Goal: Task Accomplishment & Management: Manage account settings

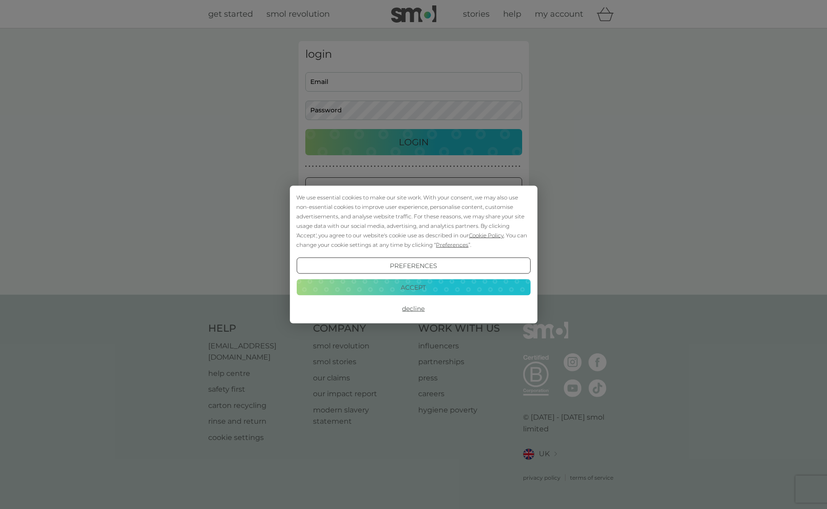
click at [436, 295] on button "Accept" at bounding box center [413, 287] width 234 height 16
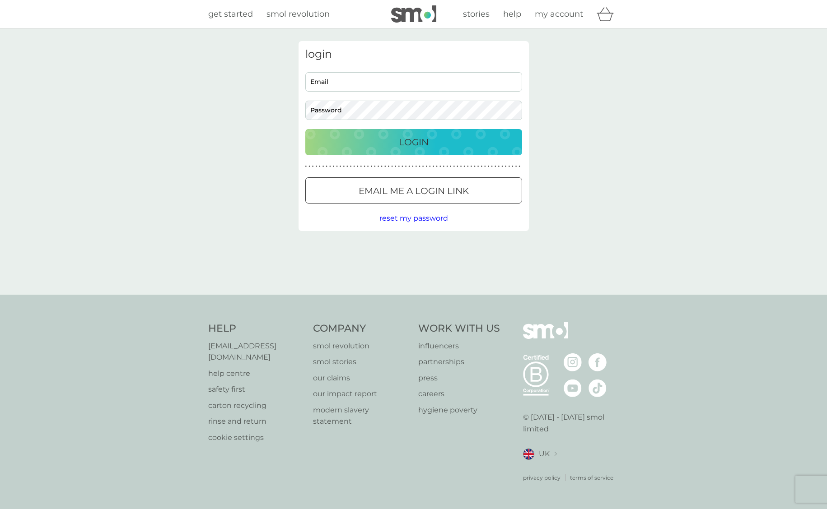
click at [478, 145] on div "Login" at bounding box center [413, 142] width 199 height 14
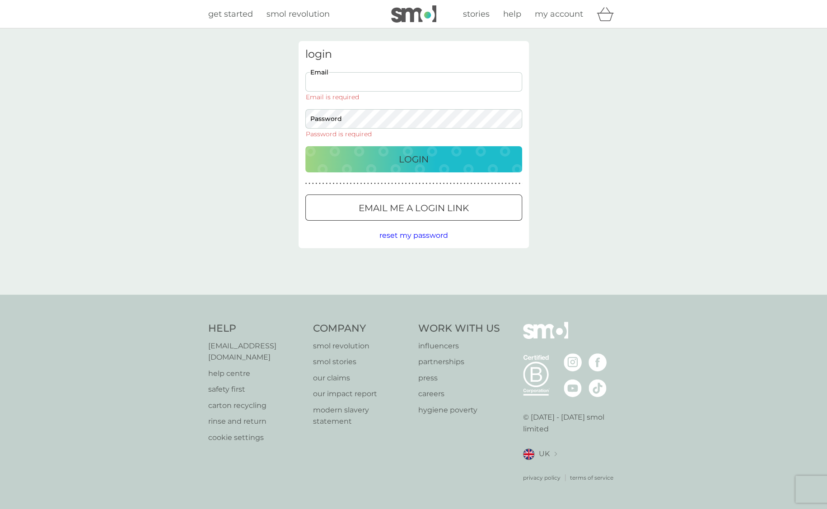
type input "[EMAIL_ADDRESS][DOMAIN_NAME]"
click at [413, 146] on button "Login" at bounding box center [413, 159] width 217 height 26
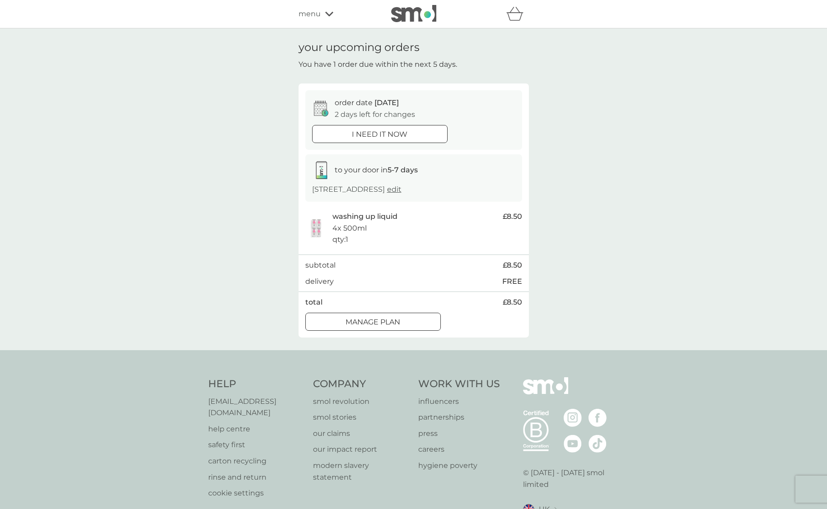
click at [416, 328] on div "Manage plan" at bounding box center [373, 322] width 135 height 12
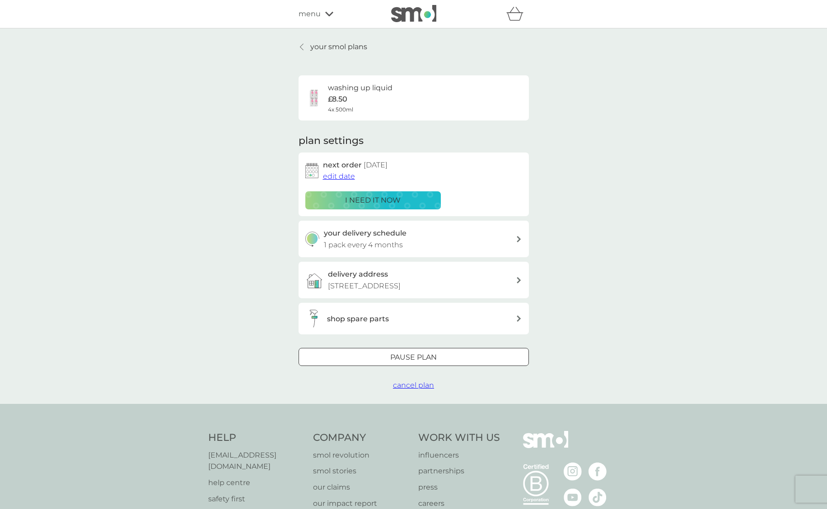
click at [344, 179] on span "edit date" at bounding box center [339, 176] width 32 height 9
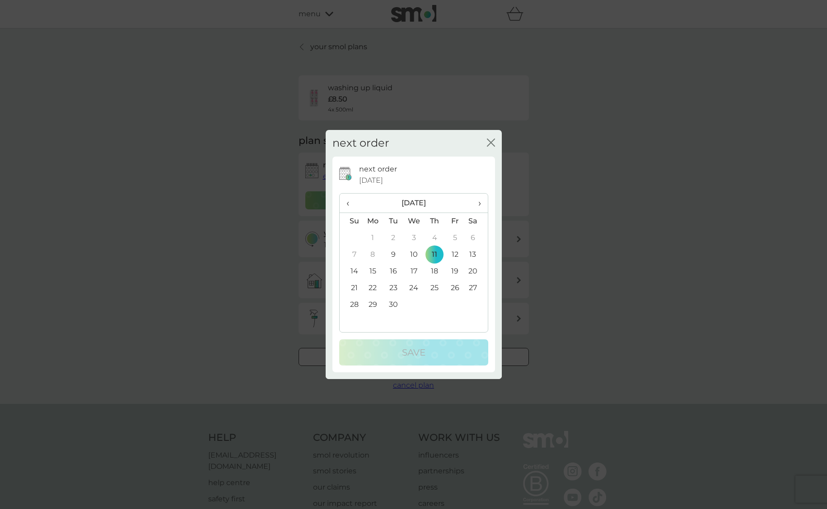
click at [487, 202] on th "›" at bounding box center [475, 203] width 23 height 19
click at [420, 233] on td "1" at bounding box center [413, 238] width 21 height 17
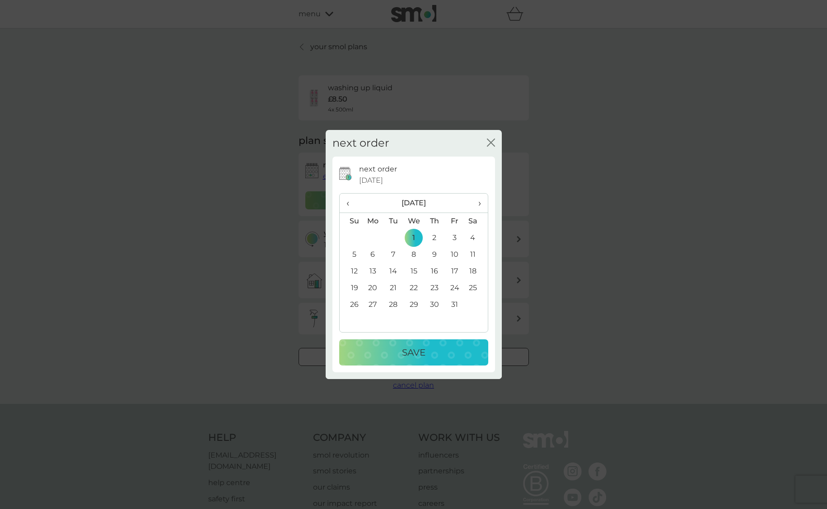
click at [423, 353] on p "Save" at bounding box center [413, 352] width 23 height 14
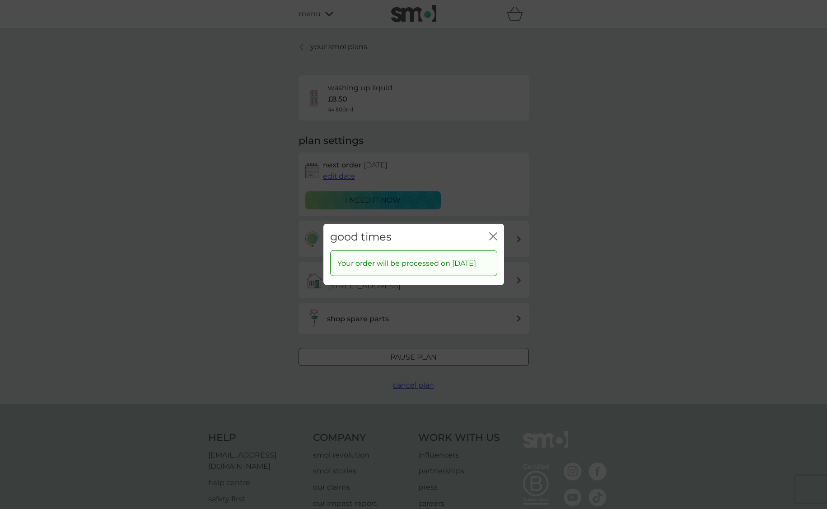
click at [499, 235] on div "good times close" at bounding box center [413, 237] width 181 height 27
click at [495, 235] on icon "close" at bounding box center [493, 236] width 8 height 8
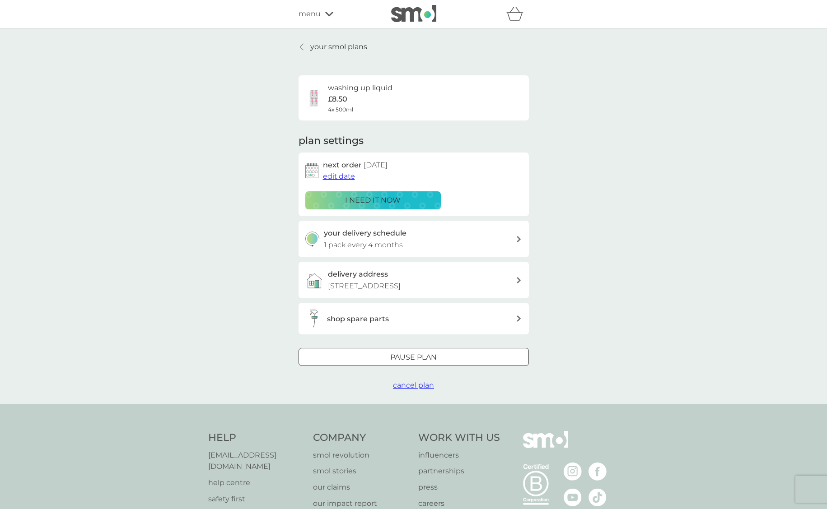
click at [328, 14] on icon at bounding box center [329, 13] width 8 height 5
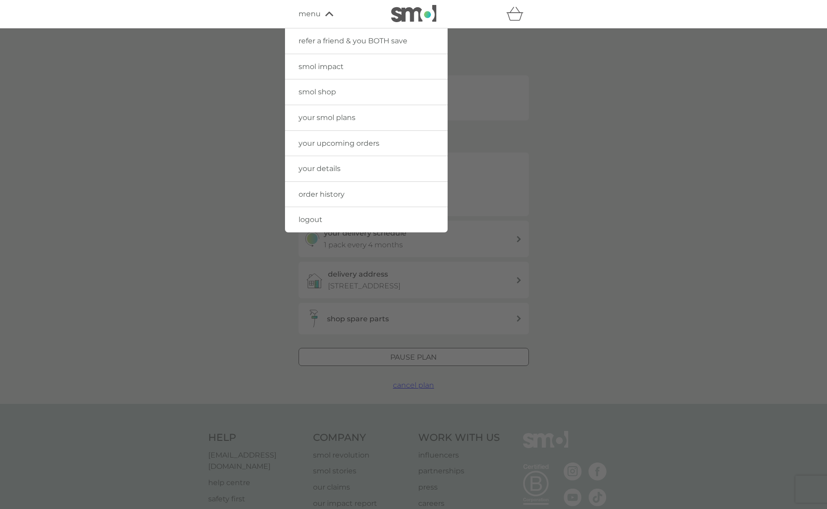
click at [348, 191] on link "order history" at bounding box center [366, 194] width 163 height 25
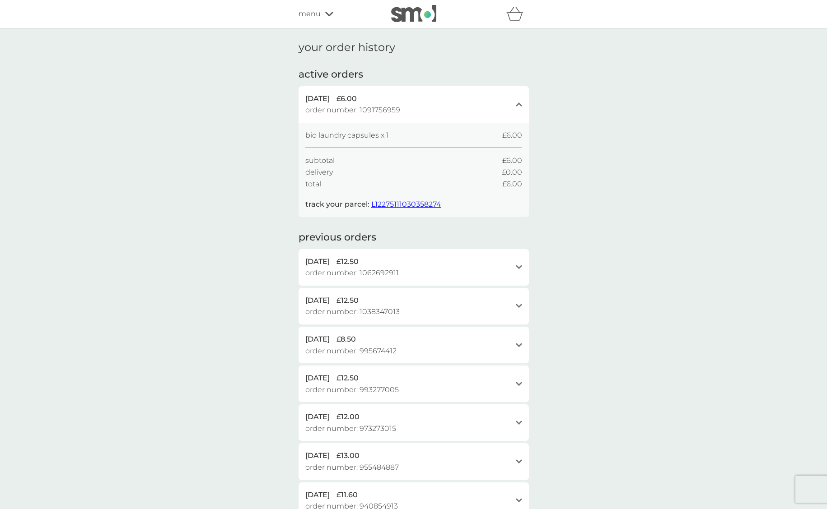
click at [413, 205] on span "L12275111030358274" at bounding box center [406, 204] width 70 height 9
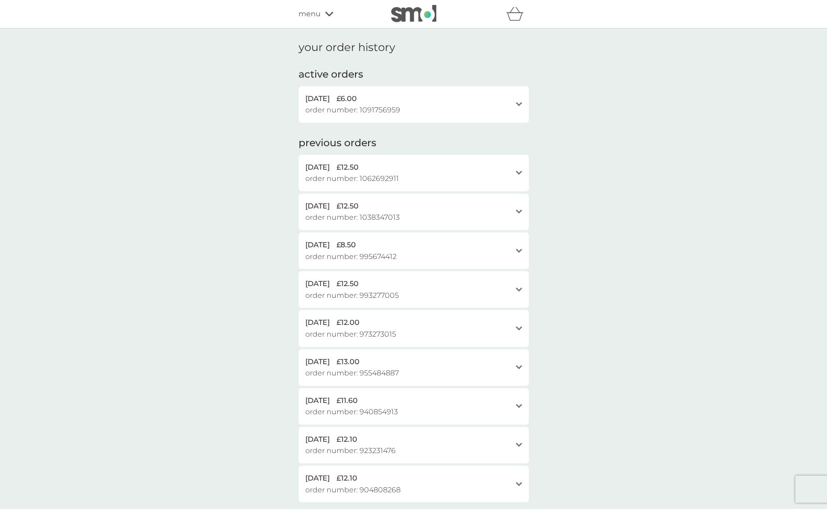
click at [332, 11] on icon at bounding box center [329, 13] width 8 height 5
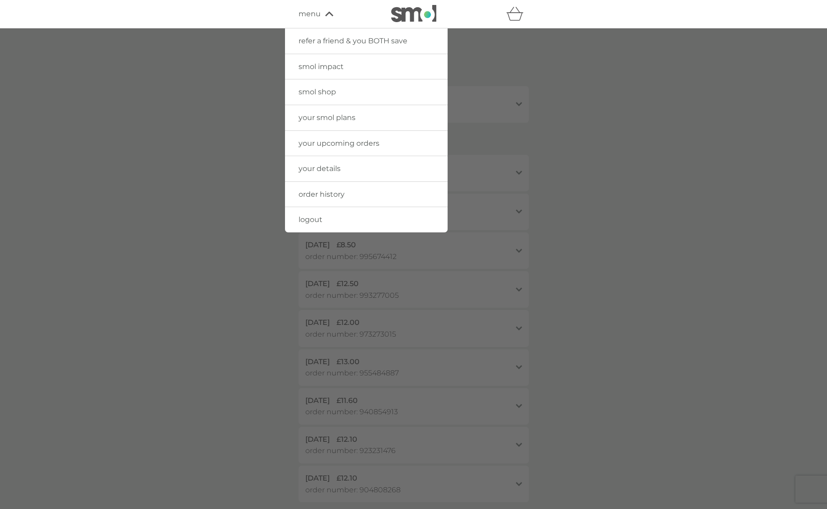
click at [391, 141] on link "your upcoming orders" at bounding box center [366, 143] width 163 height 25
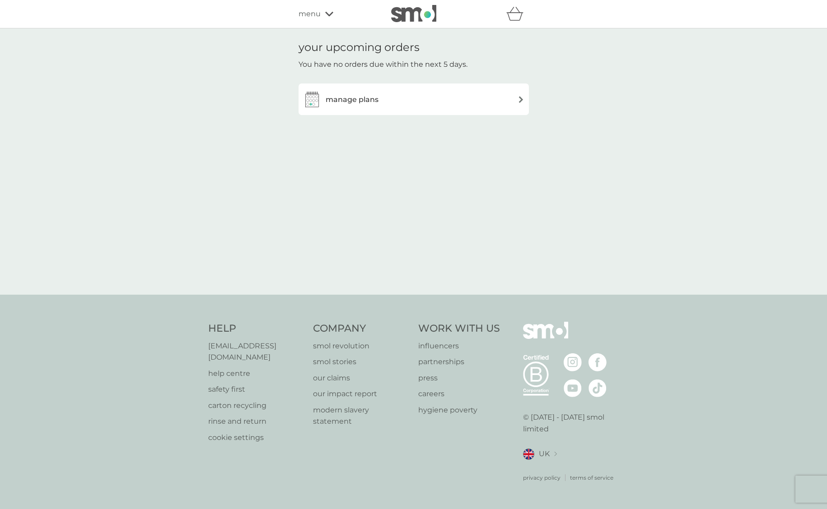
click at [338, 13] on div "menu" at bounding box center [336, 14] width 77 height 12
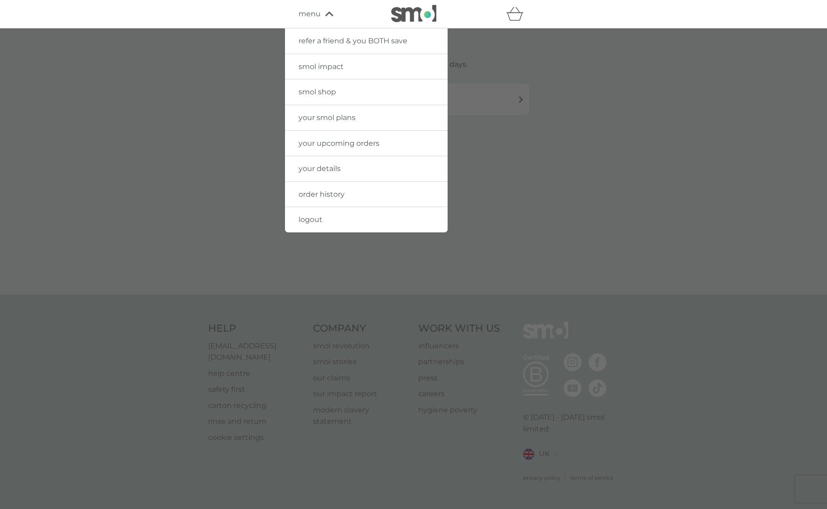
click at [353, 113] on span "your smol plans" at bounding box center [326, 117] width 57 height 9
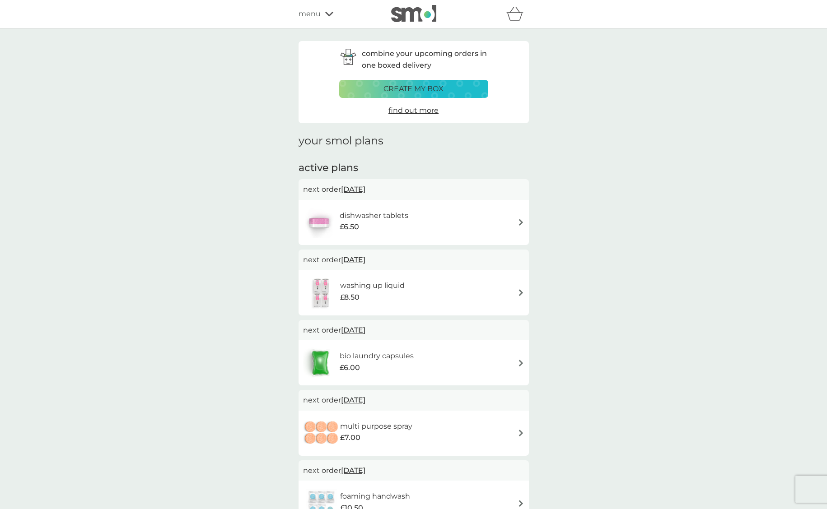
click at [333, 16] on div "menu" at bounding box center [336, 14] width 77 height 12
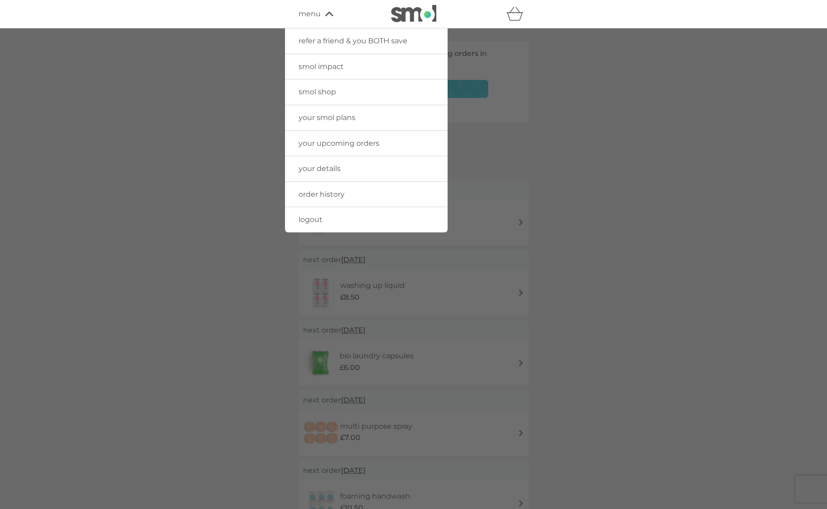
click at [329, 217] on link "logout" at bounding box center [366, 219] width 163 height 25
